Goal: Find specific page/section: Find specific page/section

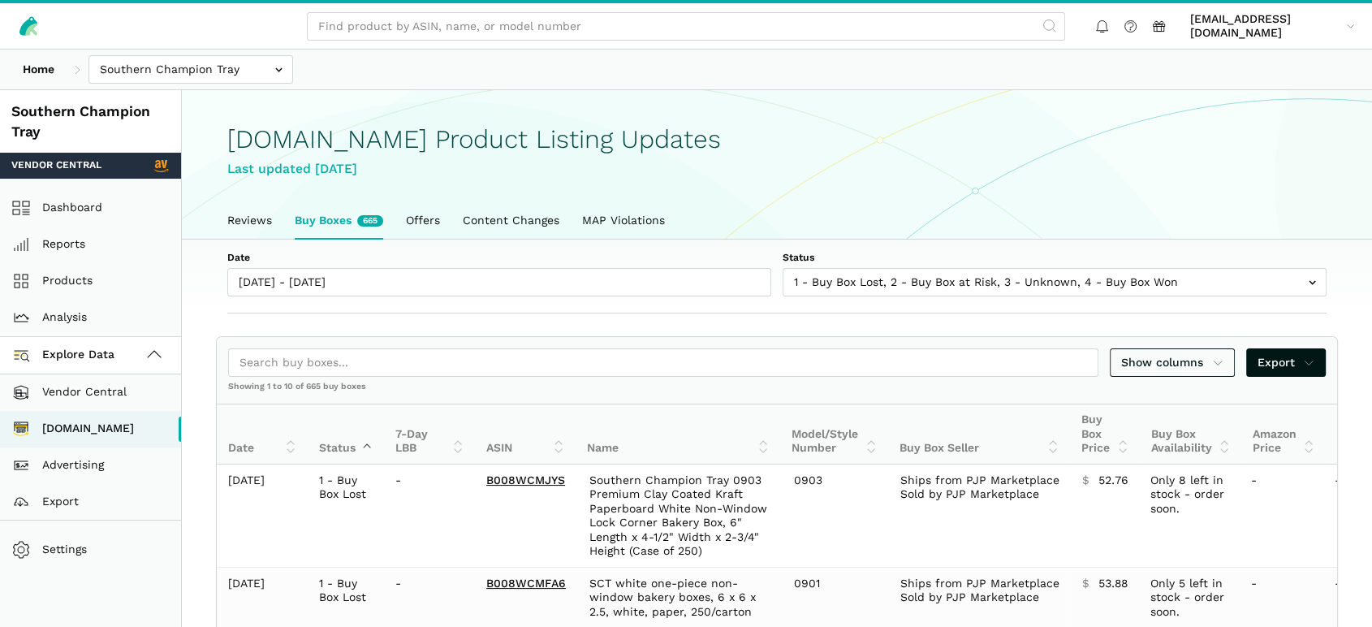
scroll to position [6, 0]
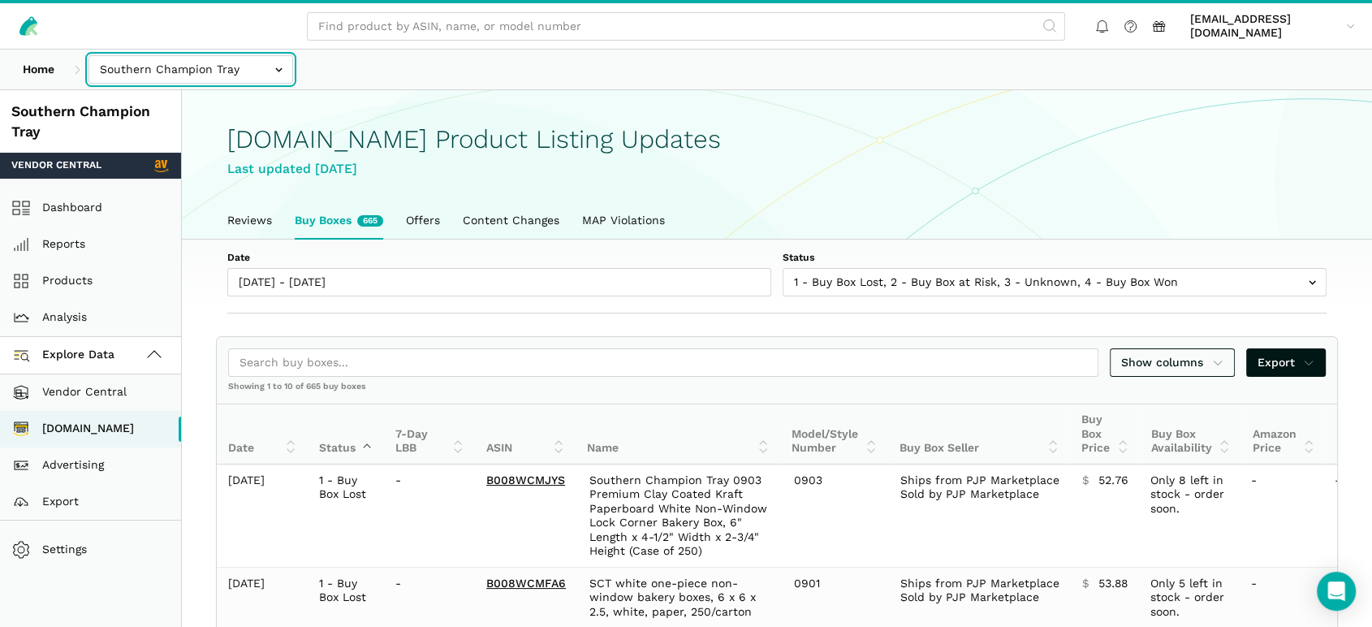
click at [181, 77] on input "text" at bounding box center [190, 69] width 205 height 28
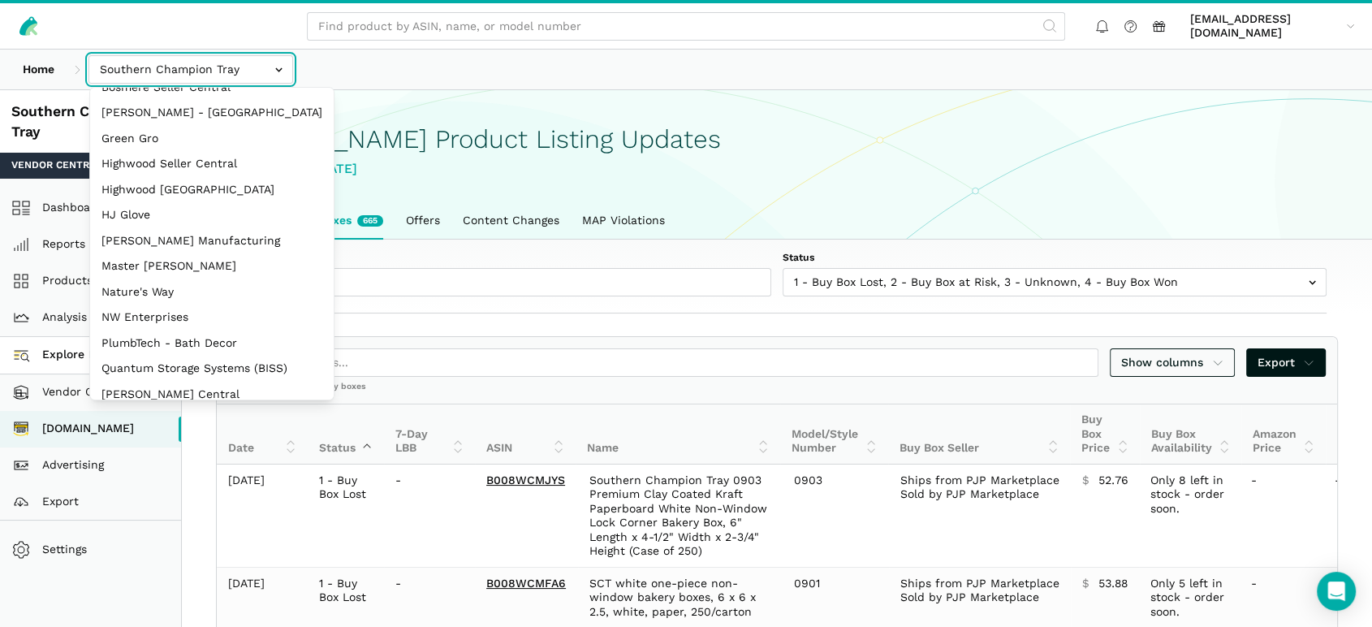
scroll to position [17, 0]
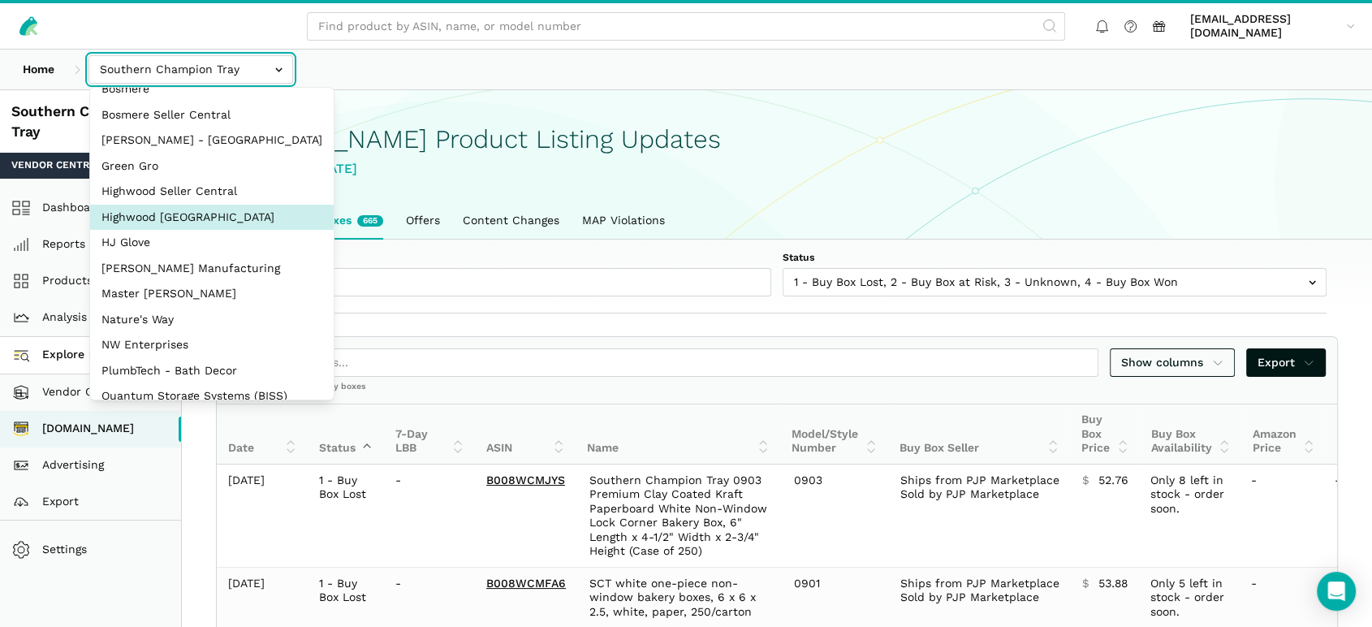
select select "CHUG62dKHNPRLvcuXw3wAxs5"
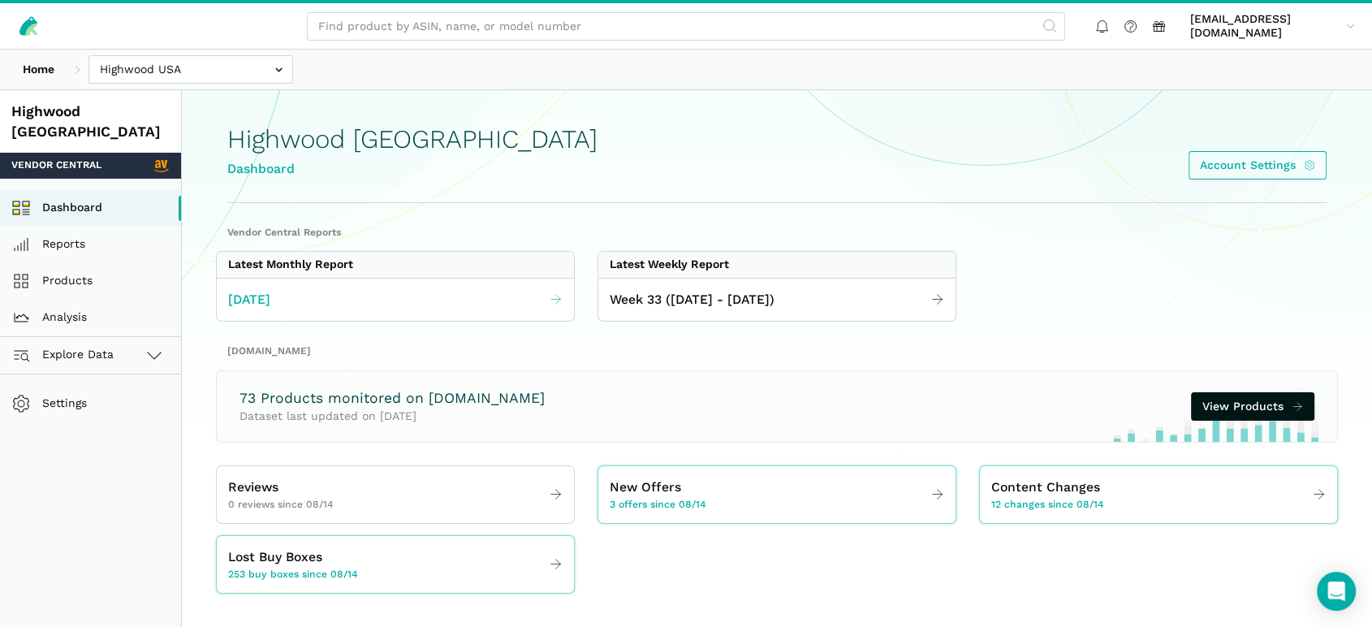
click at [332, 305] on link "[DATE]" at bounding box center [395, 300] width 357 height 32
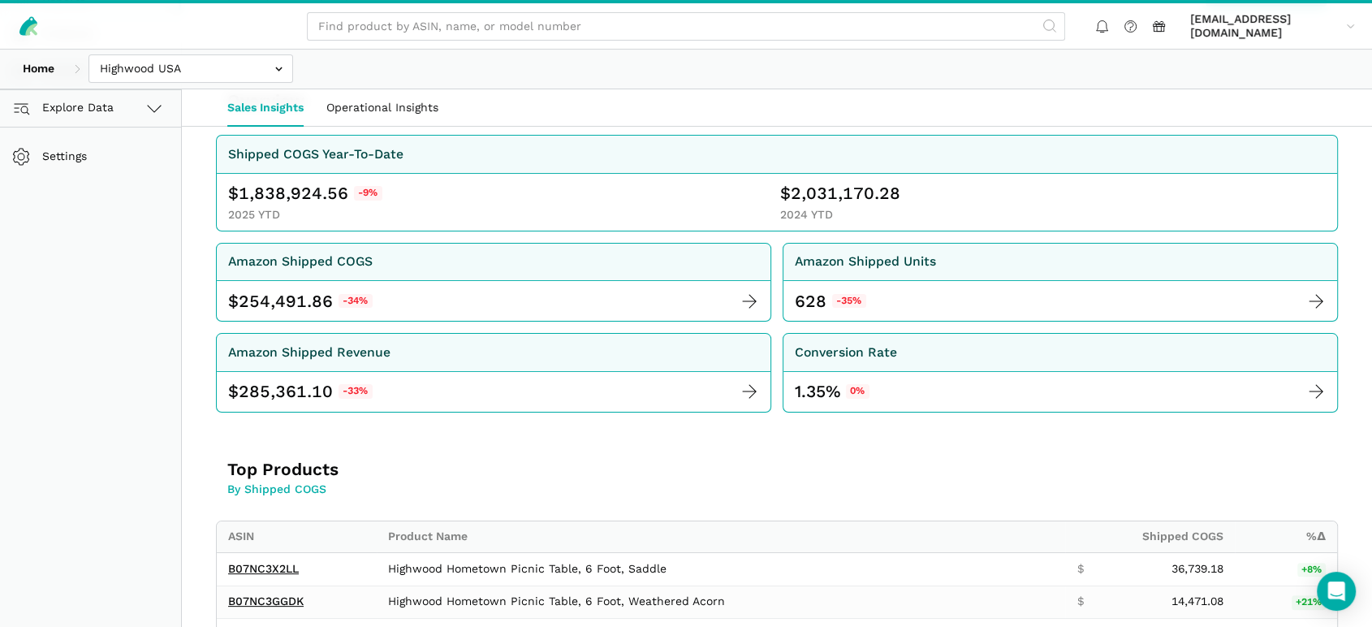
scroll to position [90, 0]
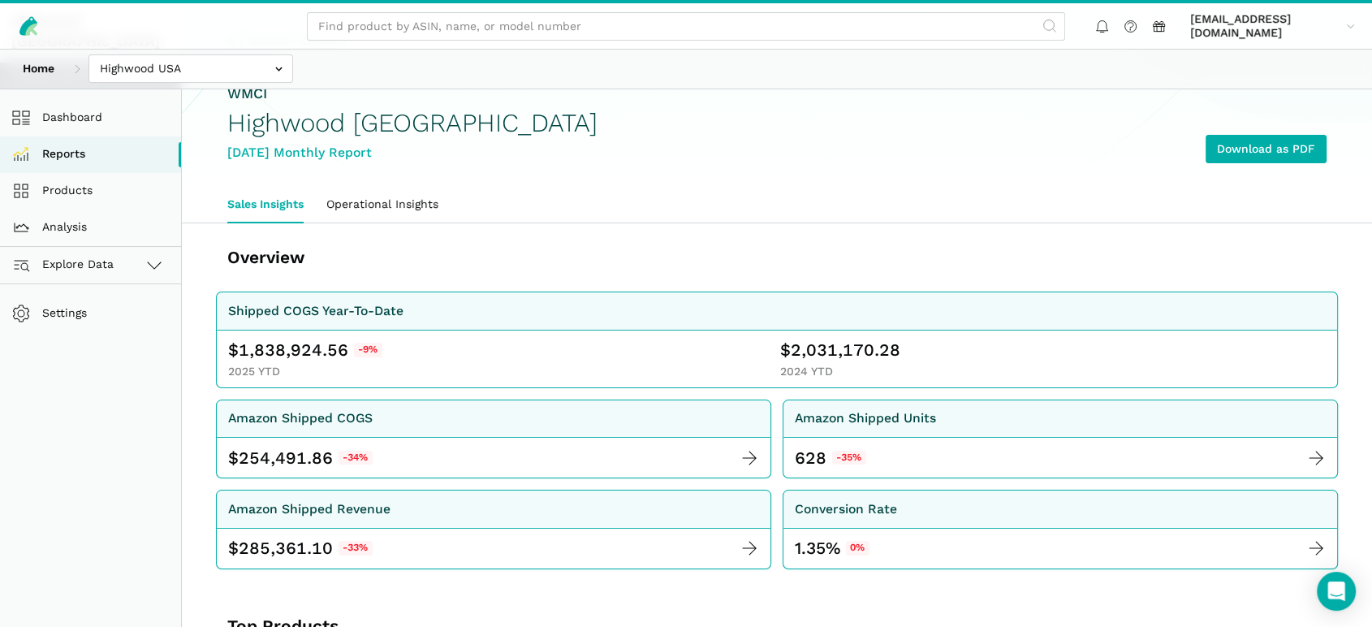
click at [328, 352] on span "1,838,924.56" at bounding box center [294, 350] width 110 height 23
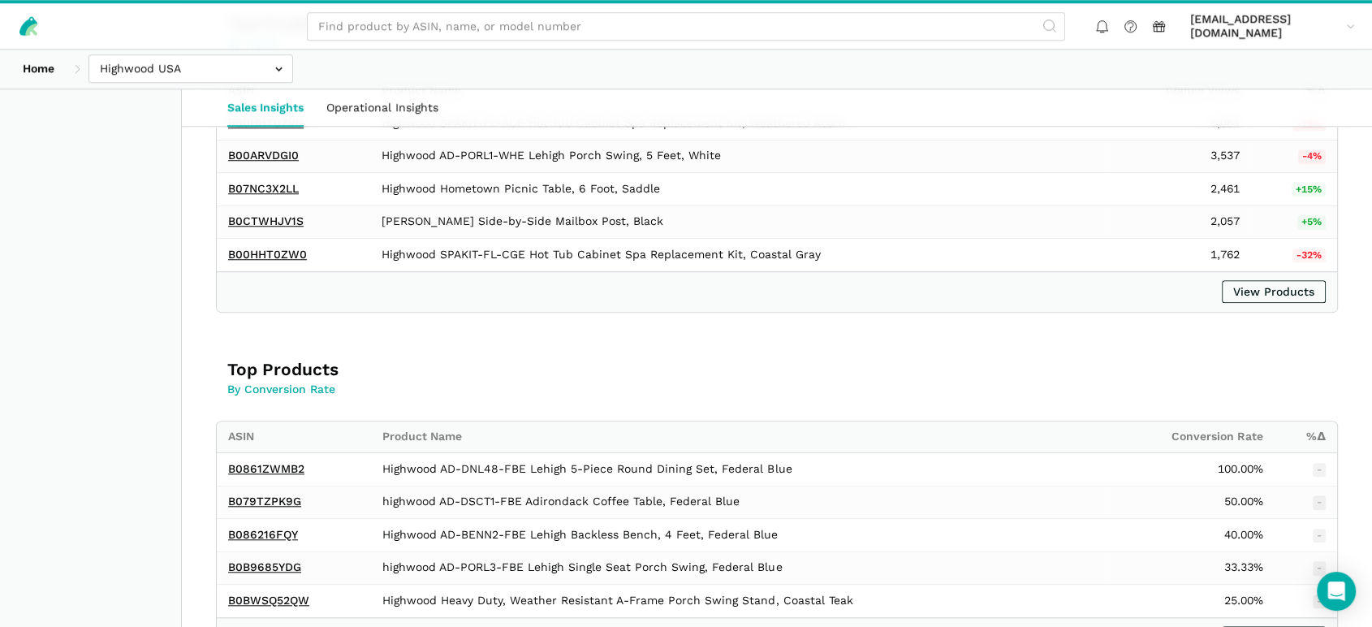
scroll to position [1274, 0]
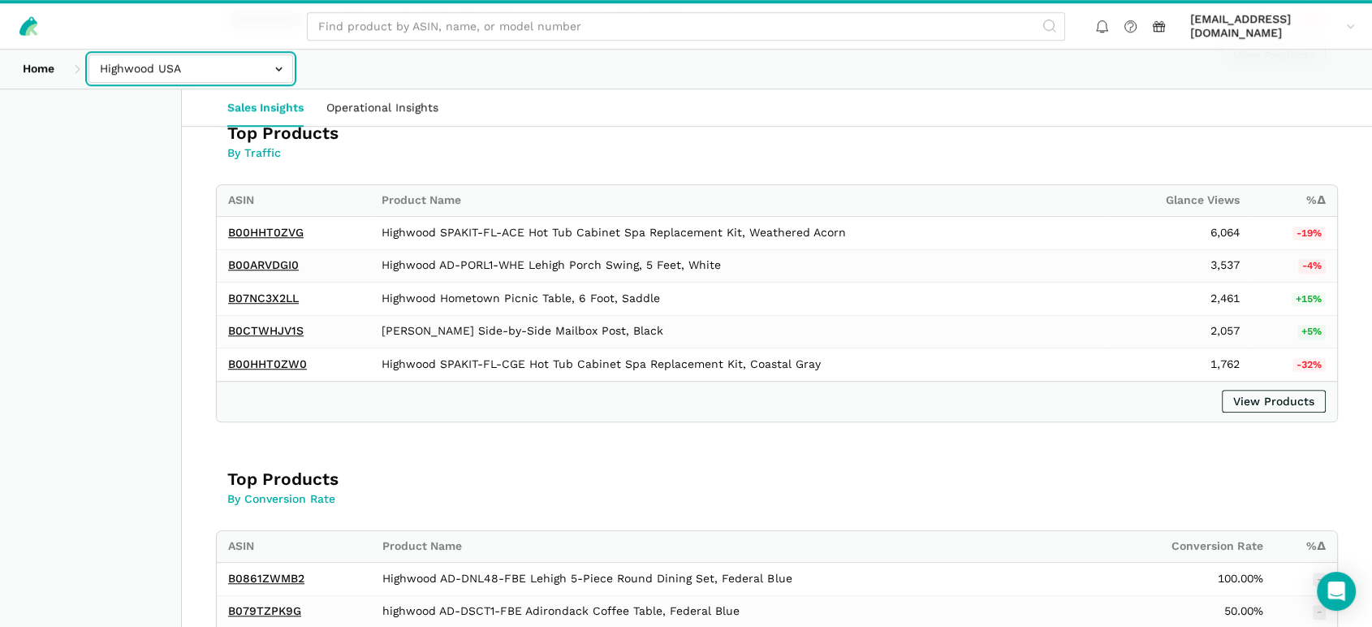
click at [179, 72] on input "text" at bounding box center [190, 68] width 205 height 28
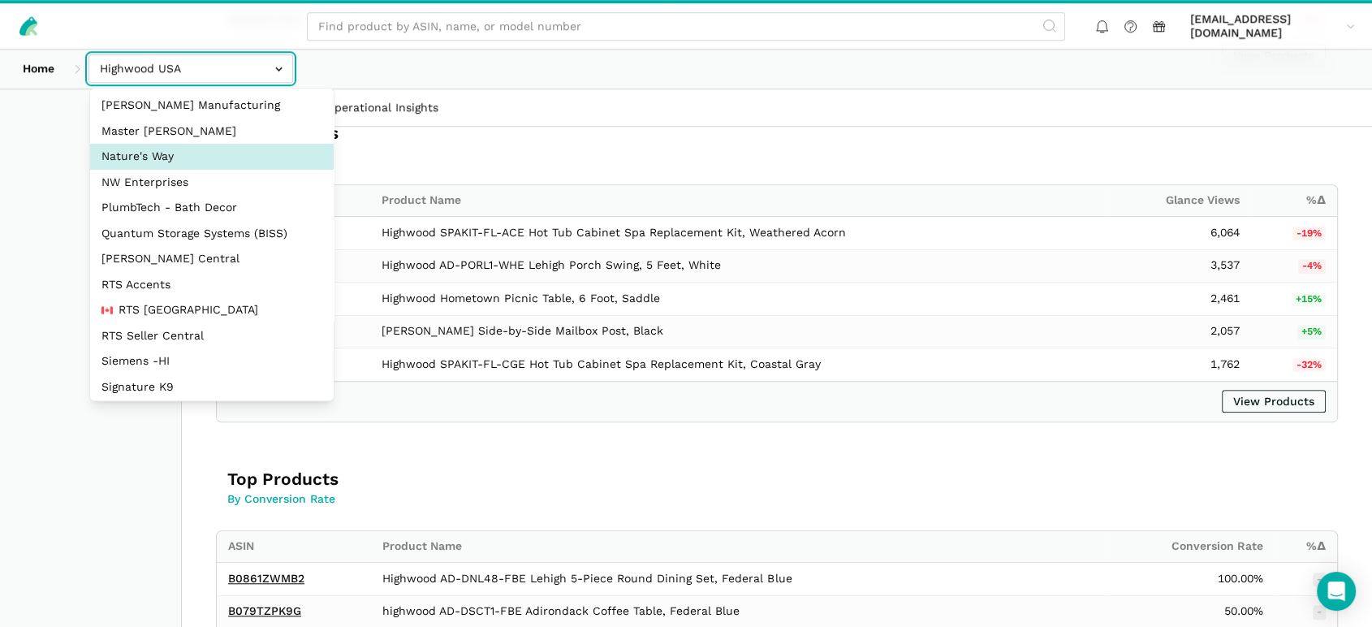
scroll to position [270, 0]
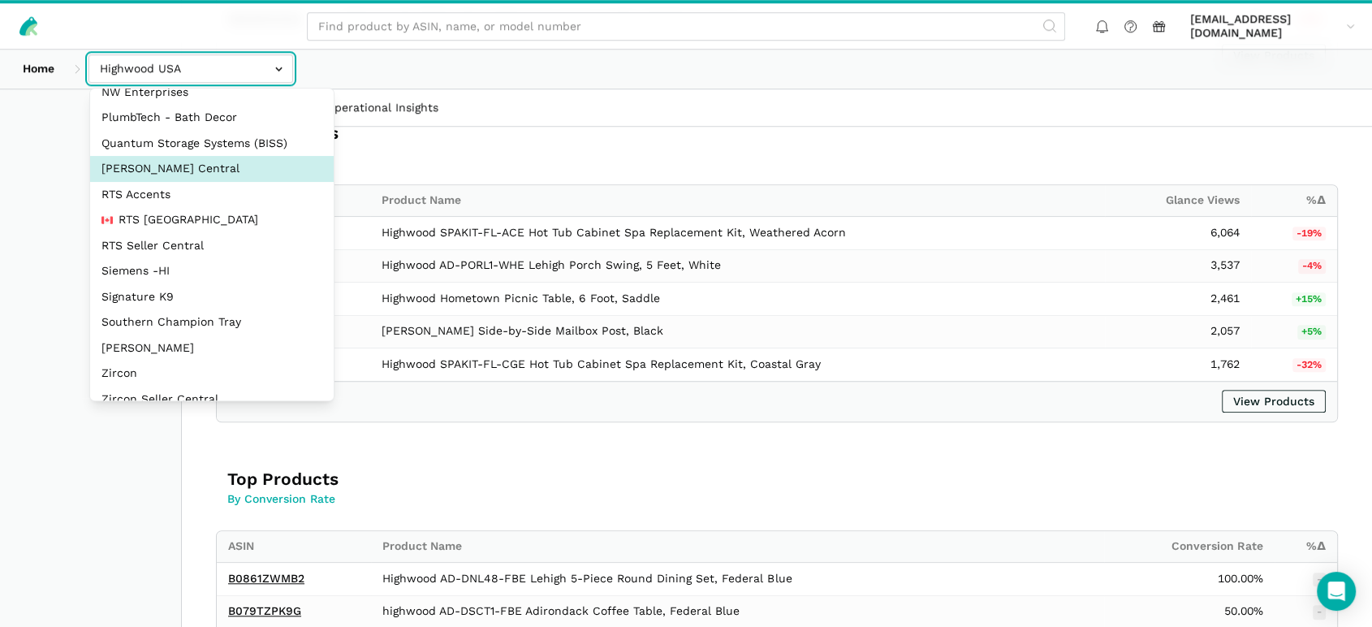
select select "nv4Jjd1hiQvmk2opsm2N4wMg"
